Goal: Task Accomplishment & Management: Complete application form

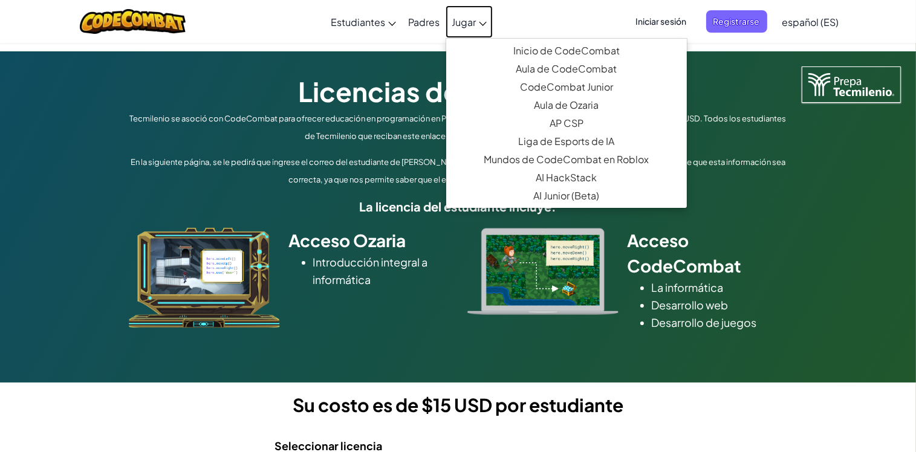
click at [482, 26] on link "Jugar" at bounding box center [469, 21] width 47 height 33
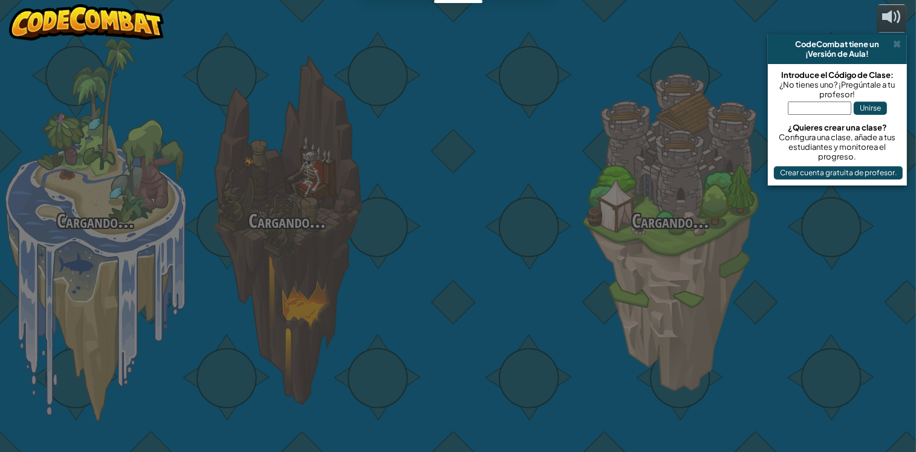
select select "es-ES"
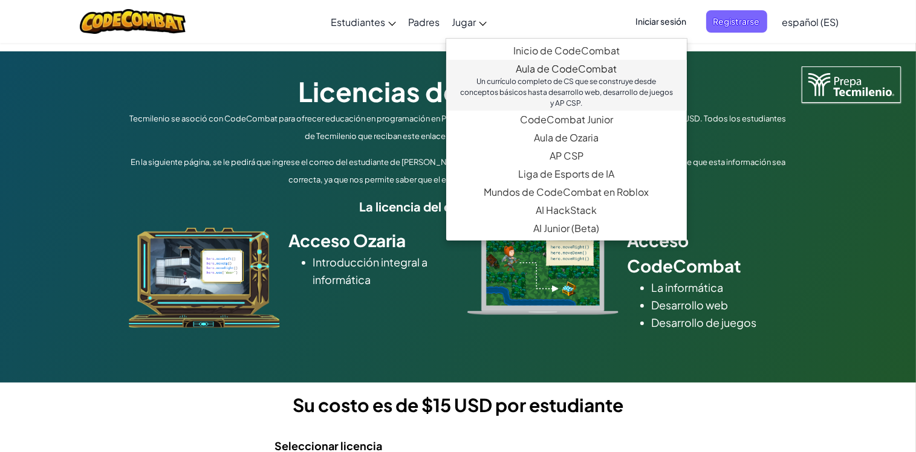
click at [523, 75] on link "Aula de CodeCombat Un currículo completo de CS que se construye desde conceptos…" at bounding box center [566, 85] width 241 height 51
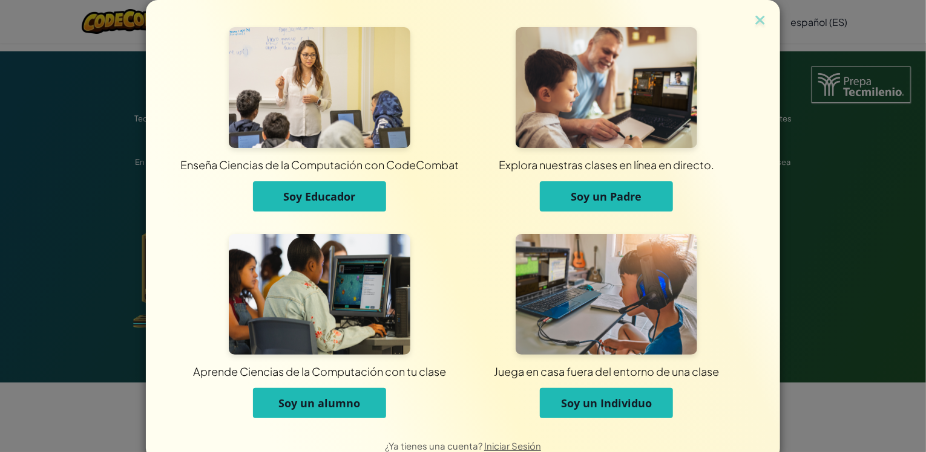
click at [269, 396] on button "Soy un alumno" at bounding box center [319, 403] width 133 height 30
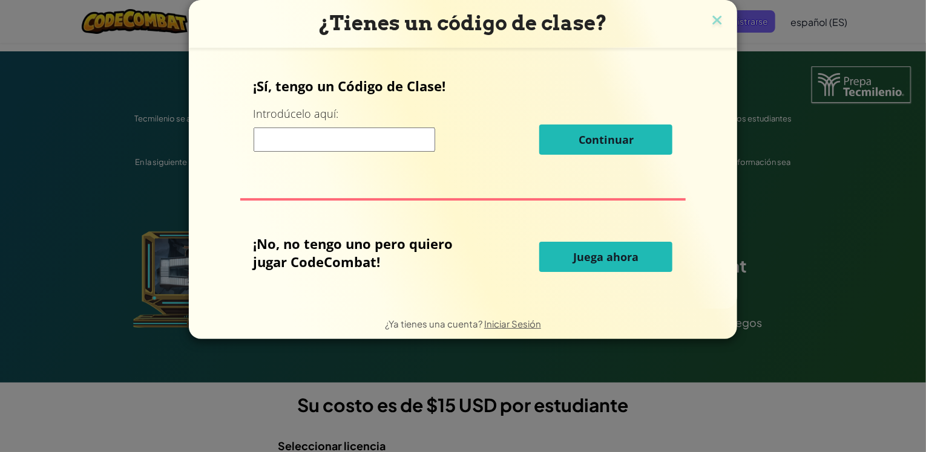
click at [336, 145] on input at bounding box center [343, 140] width 181 height 24
type input "Stopleghair"
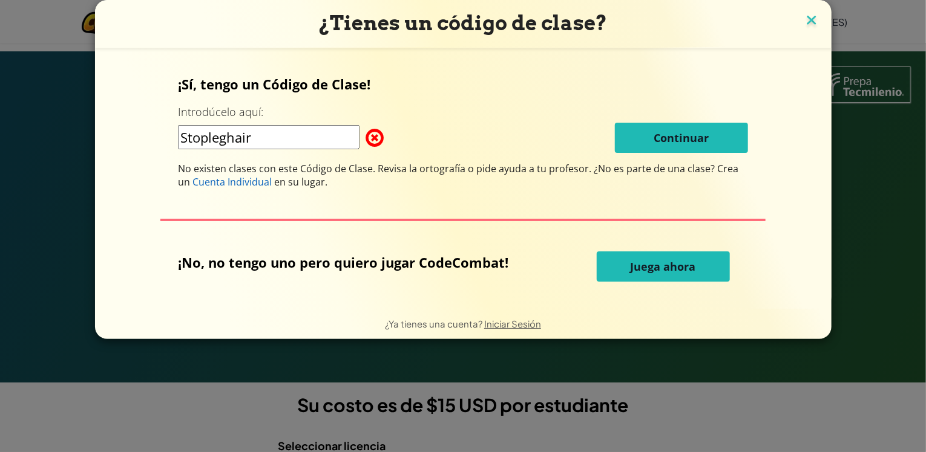
click at [803, 19] on img at bounding box center [811, 21] width 16 height 18
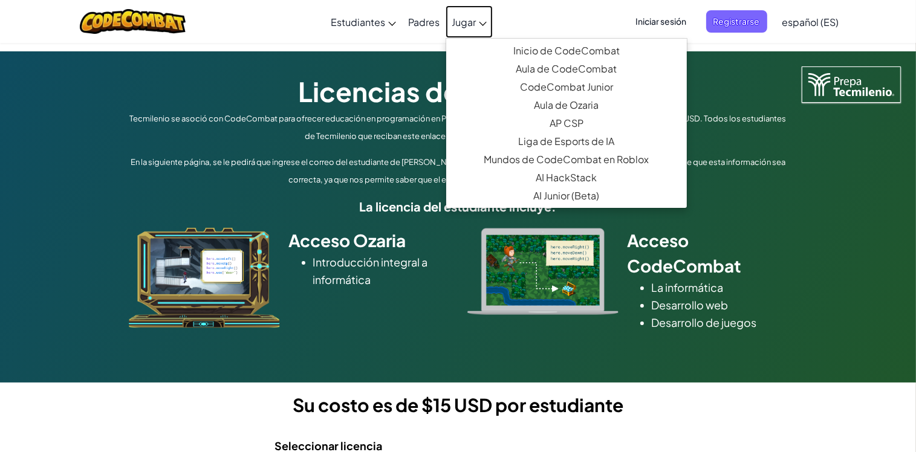
click at [478, 27] on link "Jugar" at bounding box center [469, 21] width 47 height 33
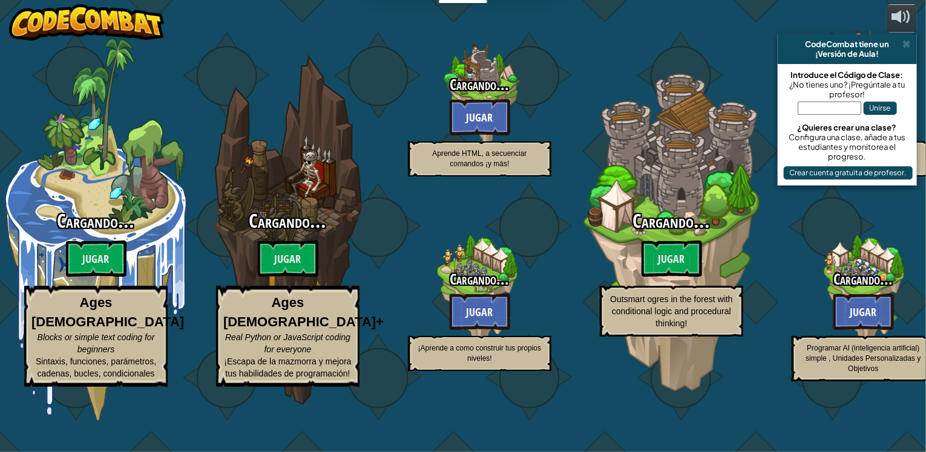
select select "es-ES"
